Goal: Transaction & Acquisition: Purchase product/service

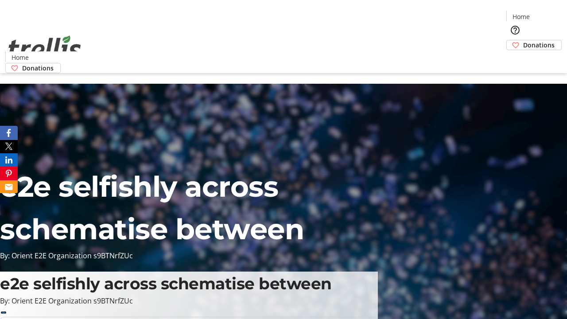
click at [523, 40] on span "Donations" at bounding box center [538, 44] width 31 height 9
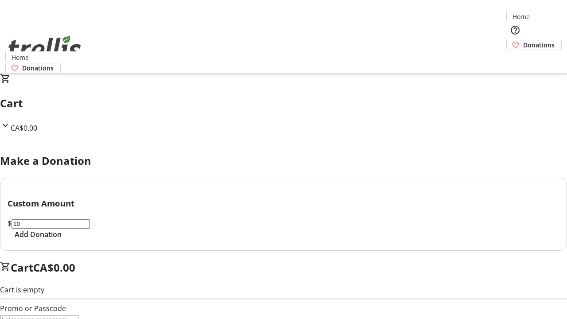
click at [62, 240] on span "Add Donation" at bounding box center [38, 234] width 47 height 11
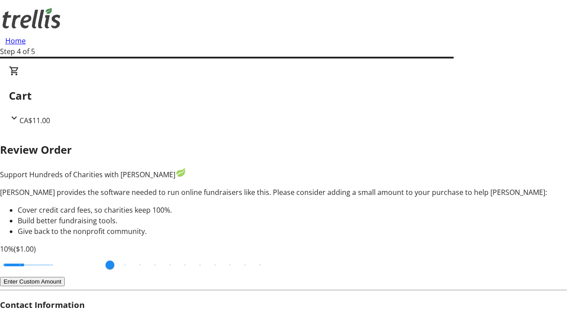
type input "20"
click at [62, 255] on input "Cover fees percentage" at bounding box center [28, 264] width 68 height 19
